Goal: Task Accomplishment & Management: Use online tool/utility

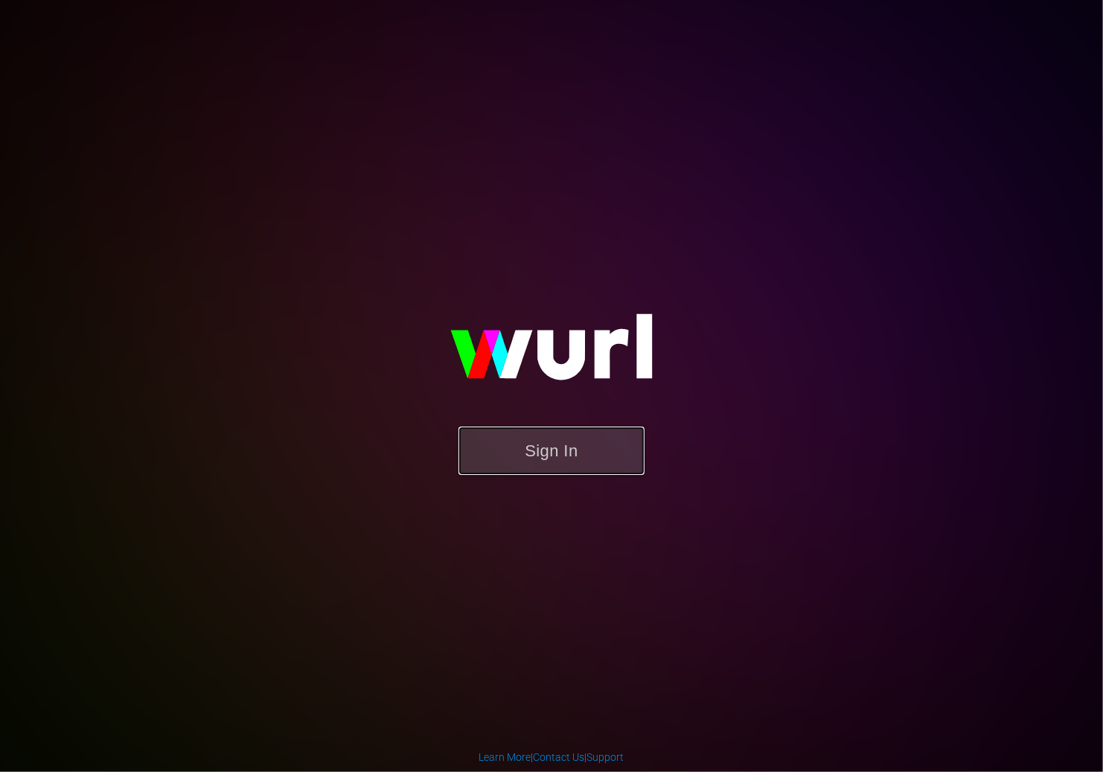
click at [563, 468] on button "Sign In" at bounding box center [551, 450] width 186 height 48
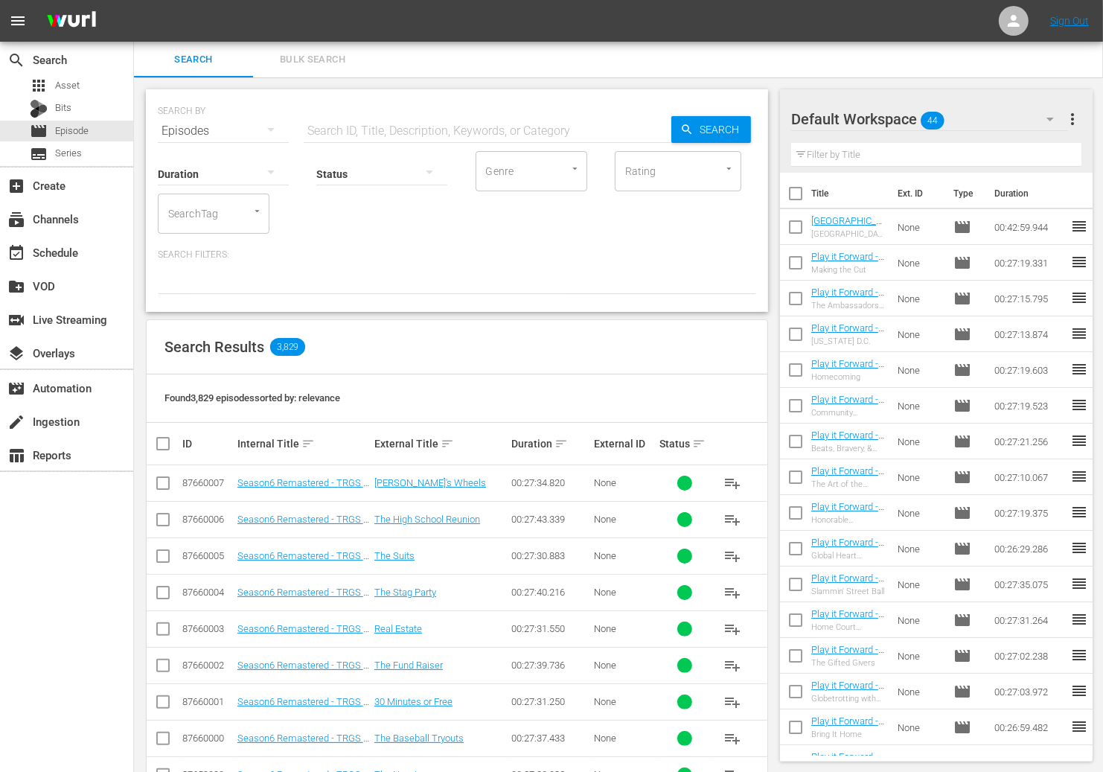
drag, startPoint x: 587, startPoint y: 337, endPoint x: 296, endPoint y: 297, distance: 293.8
click at [586, 337] on div "Search Results 3,829" at bounding box center [457, 347] width 621 height 54
click at [80, 261] on div "event_available Schedule" at bounding box center [66, 252] width 133 height 30
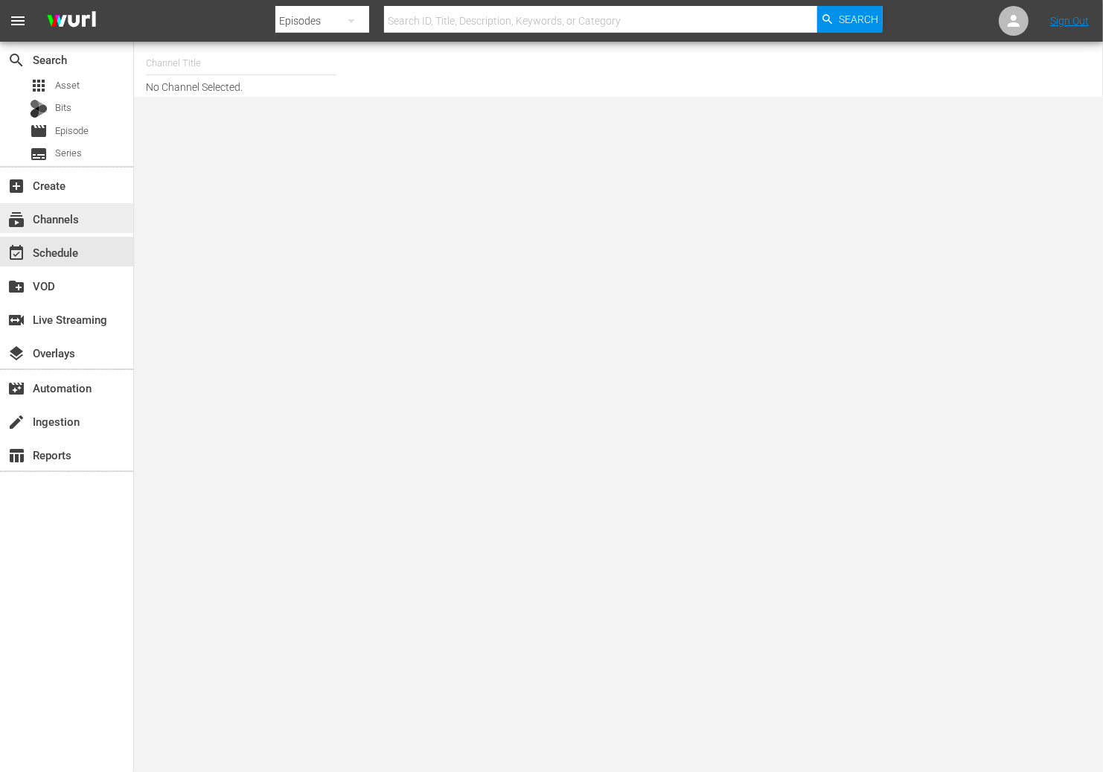
click at [76, 223] on div "subscriptions Channels" at bounding box center [41, 216] width 83 height 13
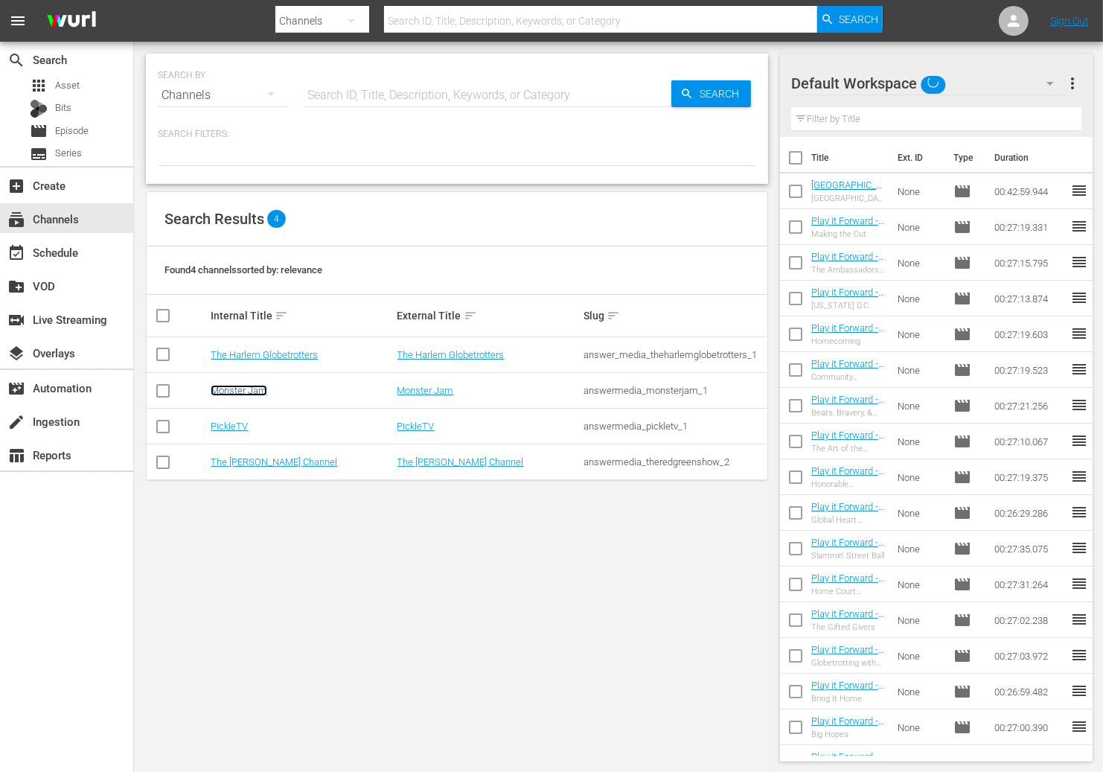
click at [259, 388] on link "Monster Jam" at bounding box center [239, 390] width 57 height 11
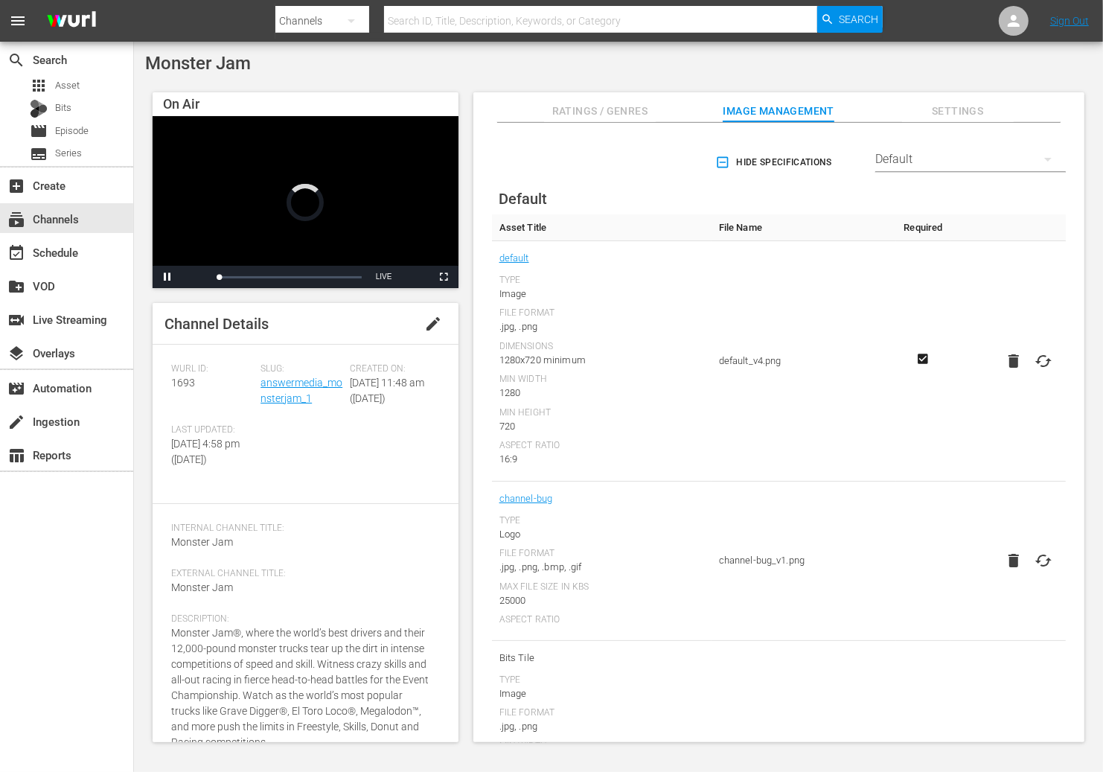
click at [418, 72] on div "Monster Jam" at bounding box center [618, 63] width 947 height 21
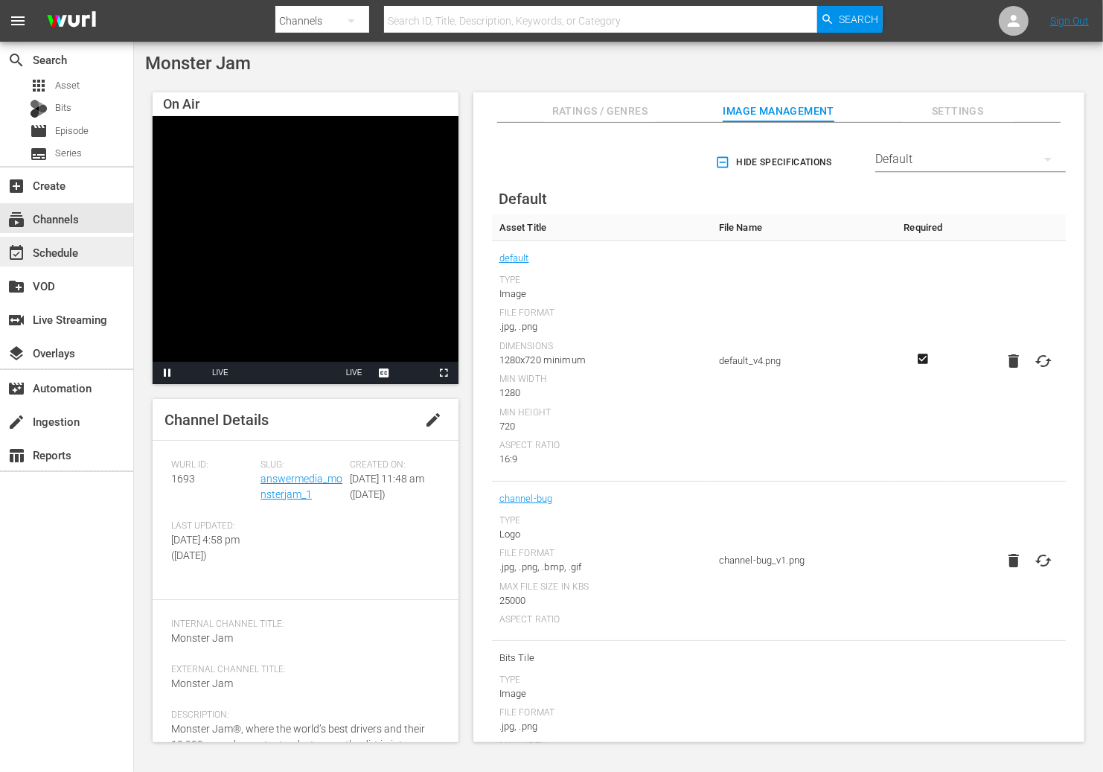
click at [77, 247] on div "event_available Schedule" at bounding box center [41, 249] width 83 height 13
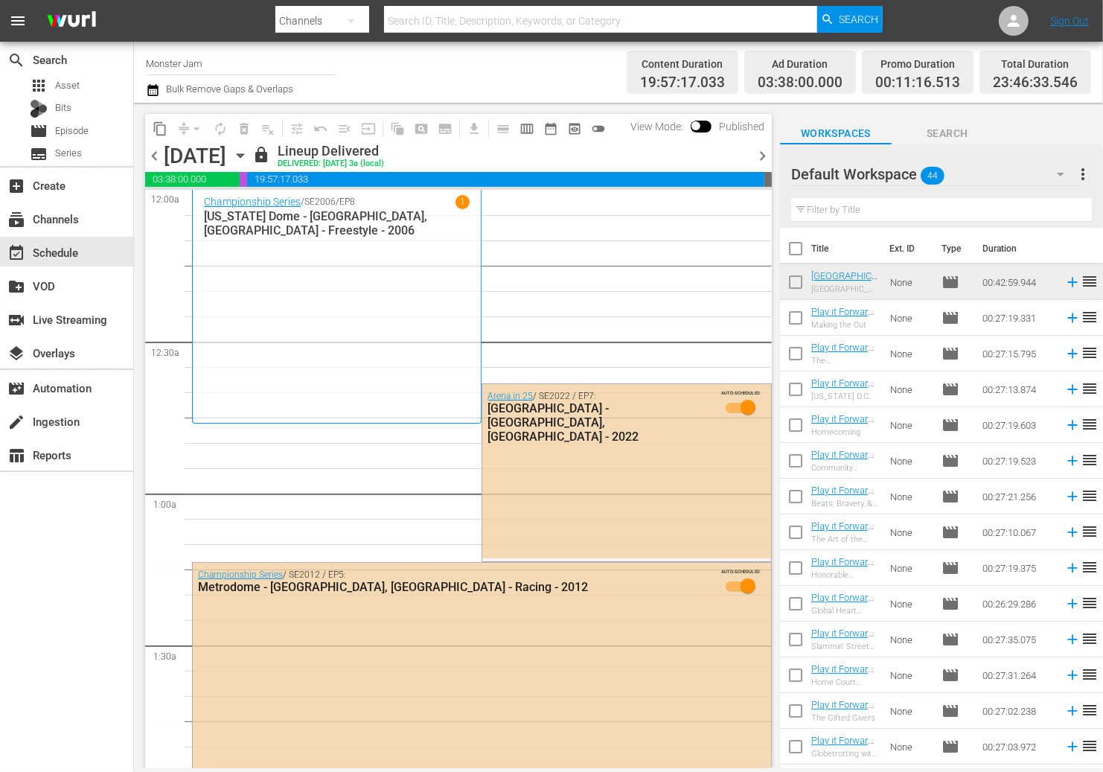
click at [146, 82] on icon "button" at bounding box center [153, 90] width 14 height 18
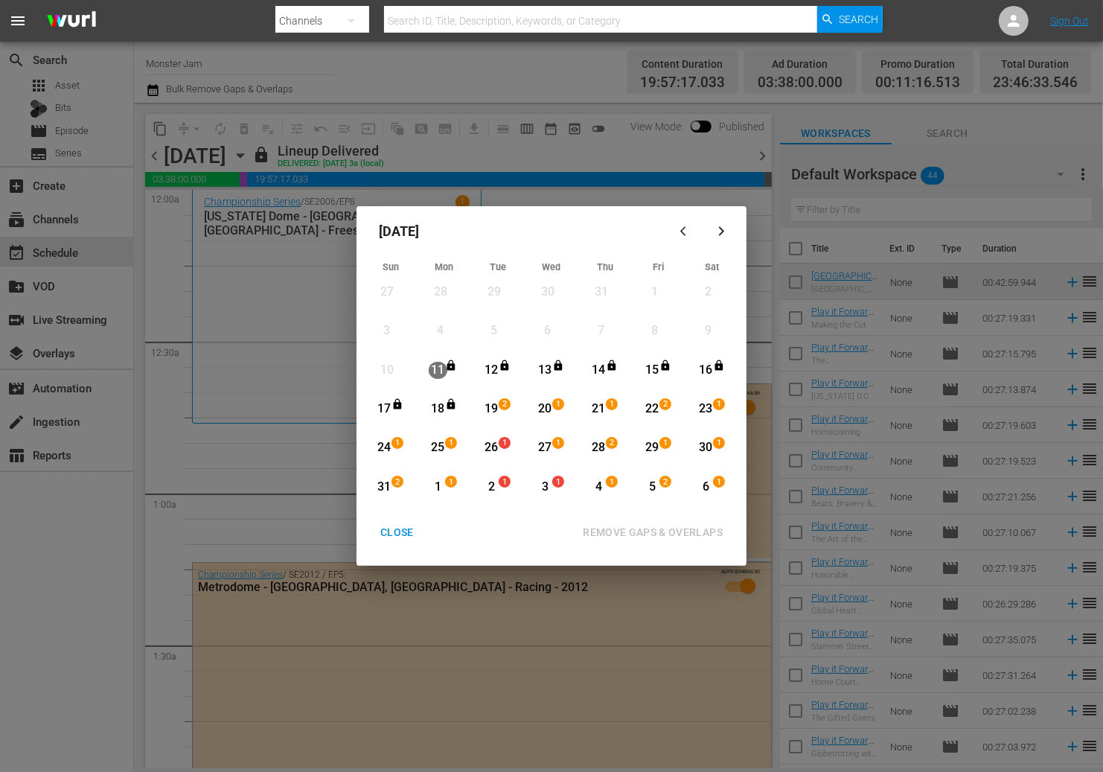
click at [704, 366] on div "16" at bounding box center [706, 370] width 19 height 17
click at [709, 449] on div "30" at bounding box center [706, 447] width 19 height 17
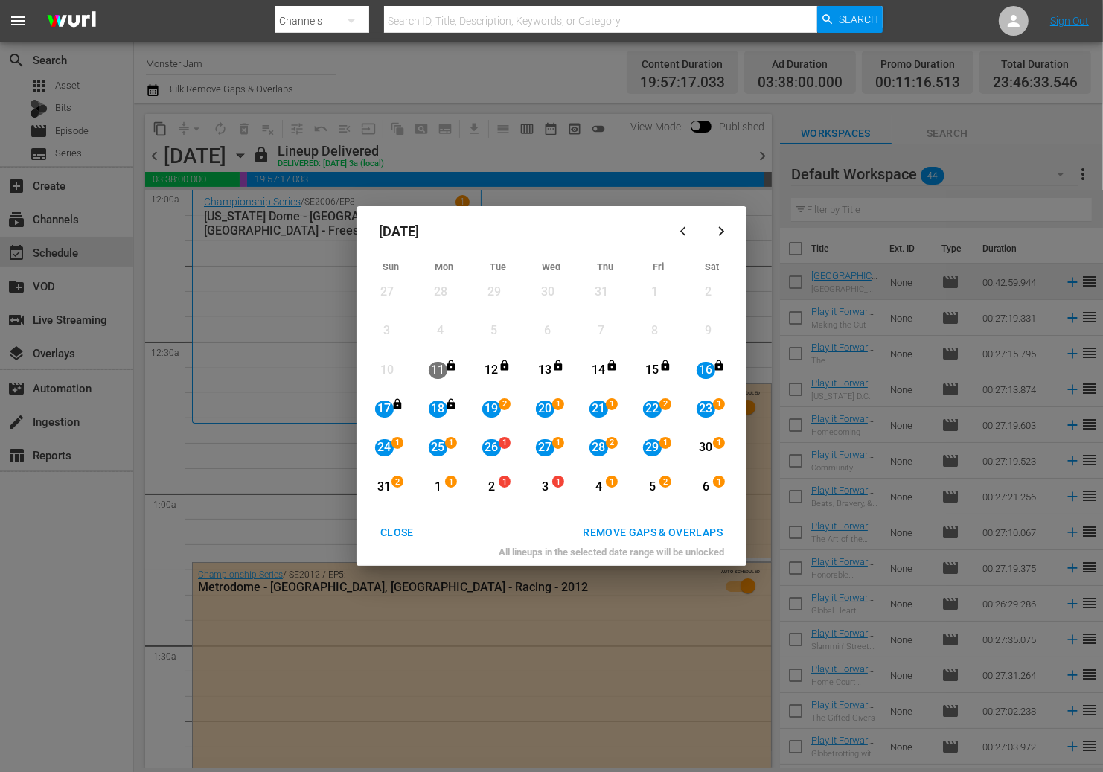
click at [656, 537] on div "REMOVE GAPS & OVERLAPS" at bounding box center [653, 532] width 164 height 19
